Goal: Entertainment & Leisure: Browse casually

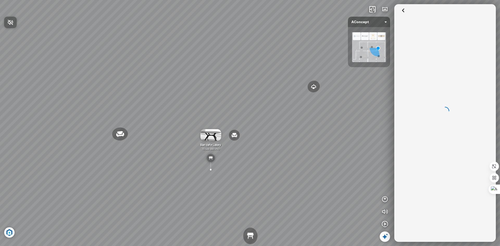
click at [361, 48] on div at bounding box center [250, 123] width 500 height 246
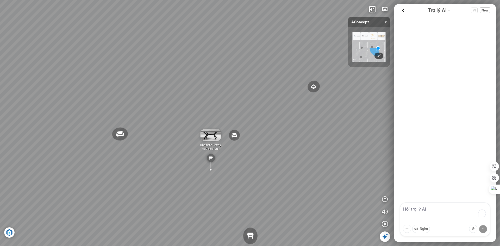
scroll to position [211, 0]
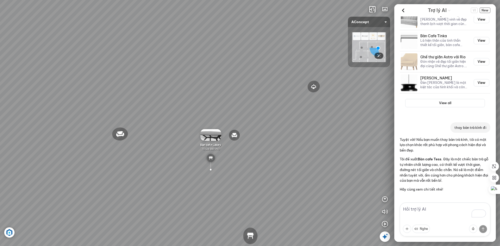
click at [380, 36] on img at bounding box center [369, 47] width 34 height 30
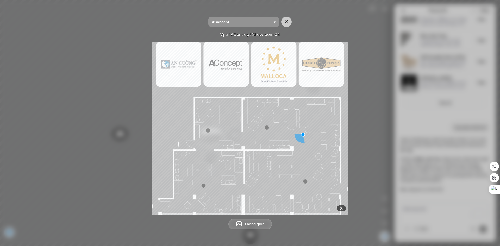
click at [305, 72] on img at bounding box center [250, 128] width 197 height 173
click at [208, 131] on div at bounding box center [208, 130] width 4 height 4
